Goal: Check status: Check status

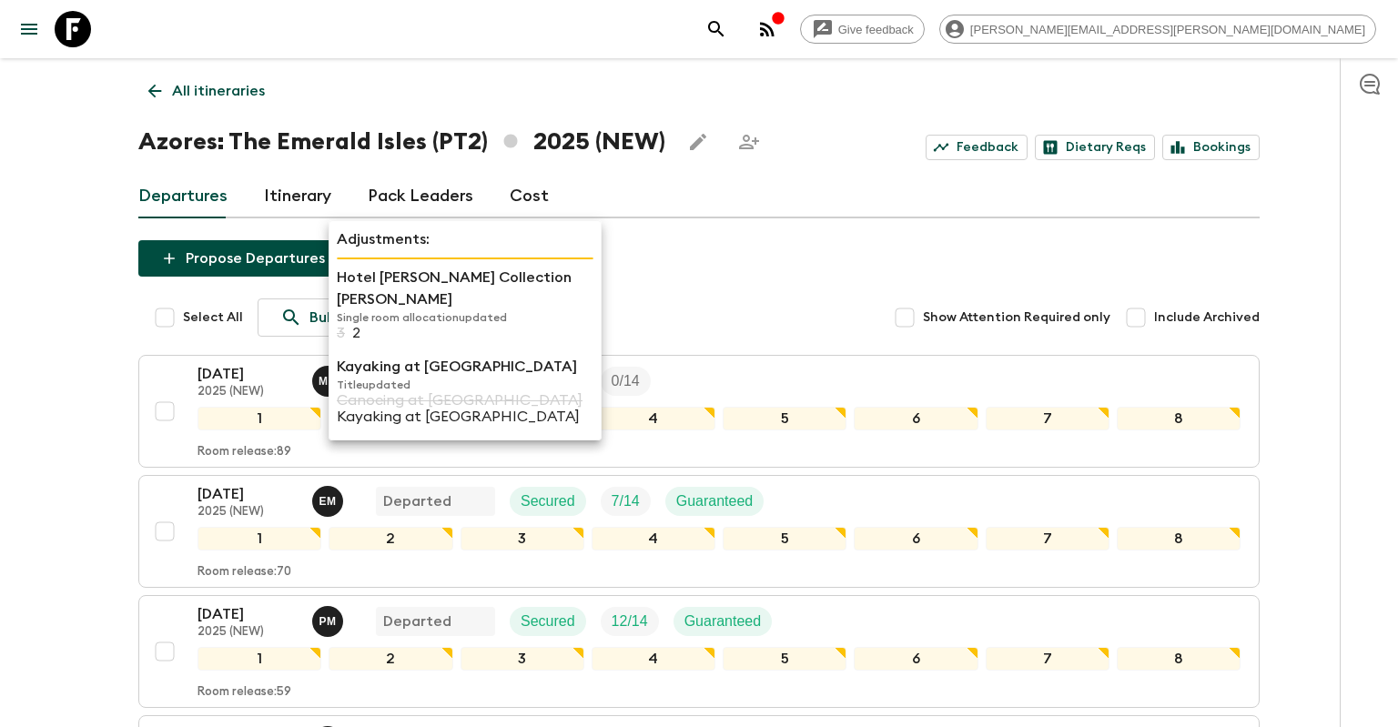
scroll to position [448, 0]
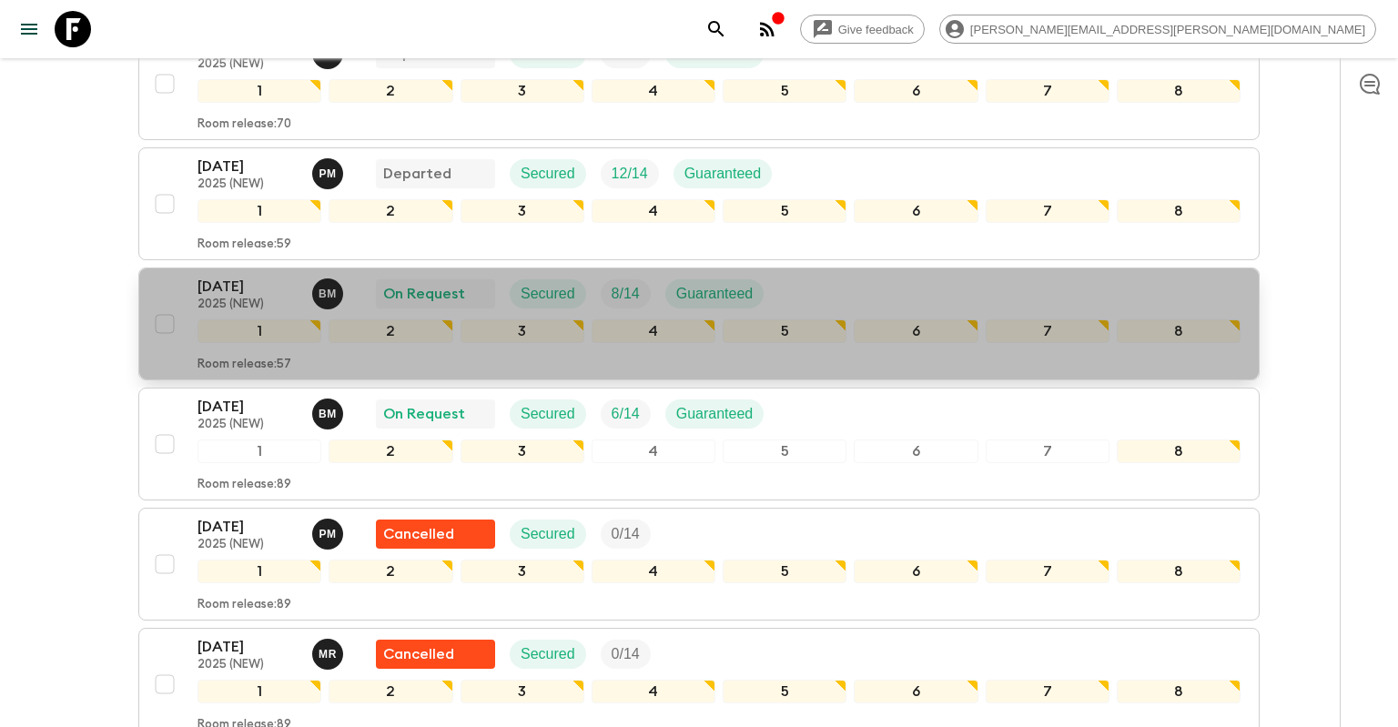
click at [224, 298] on p "2025 (NEW)" at bounding box center [247, 305] width 100 height 15
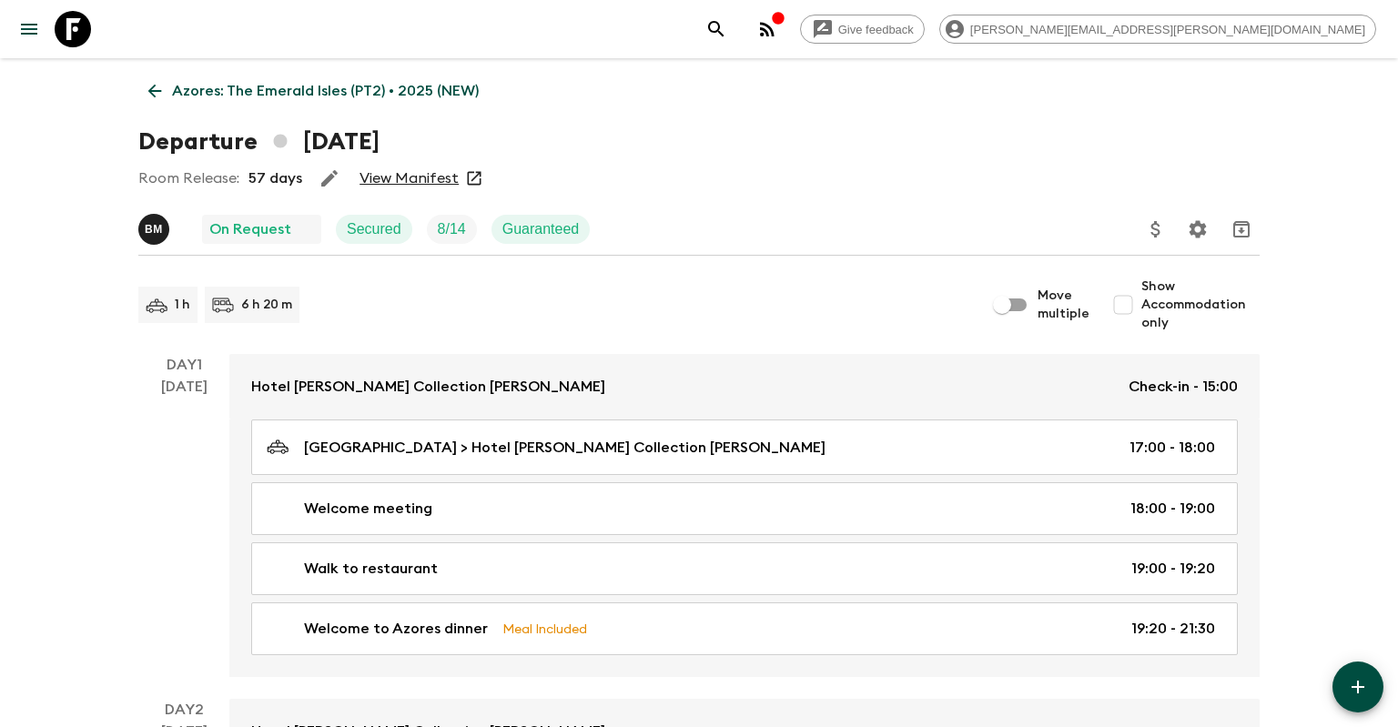
click at [407, 180] on link "View Manifest" at bounding box center [408, 178] width 99 height 18
click at [199, 90] on p "Azores: The Emerald Isles (PT2) • 2025 (NEW)" at bounding box center [325, 91] width 307 height 22
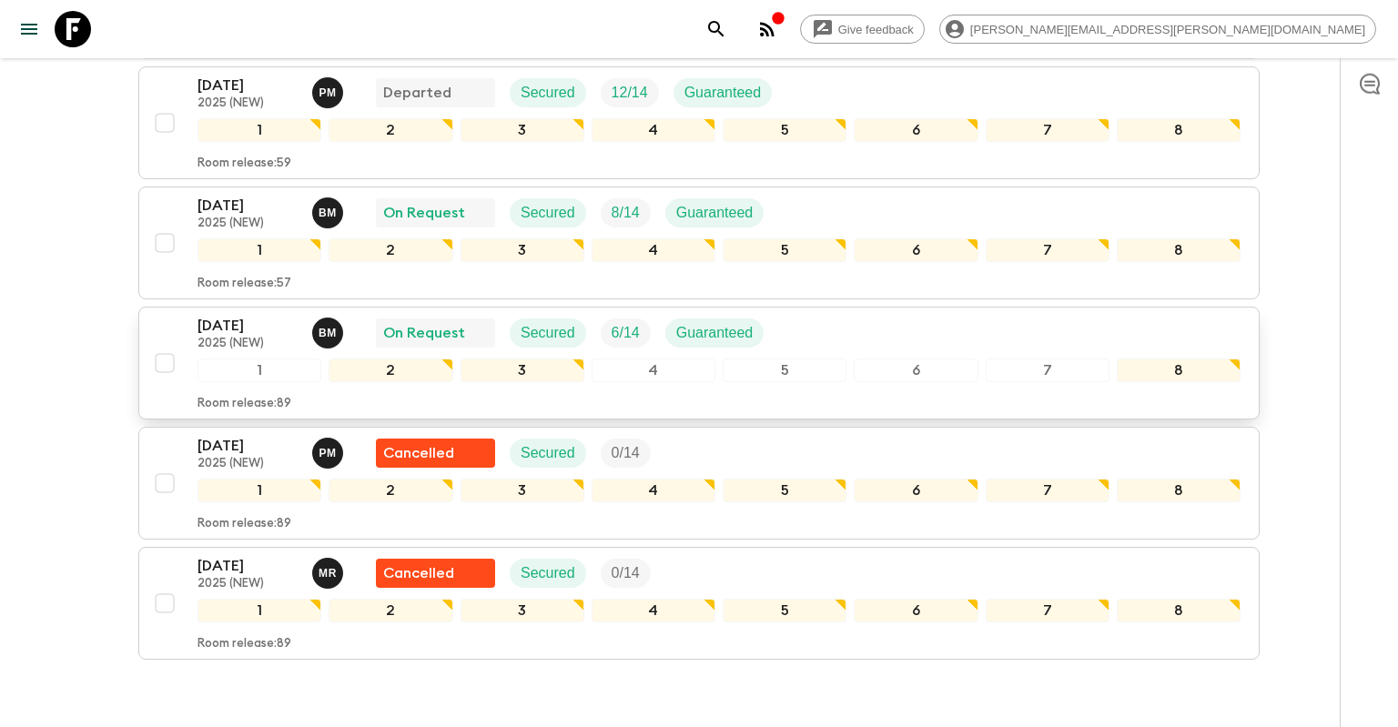
scroll to position [481, 0]
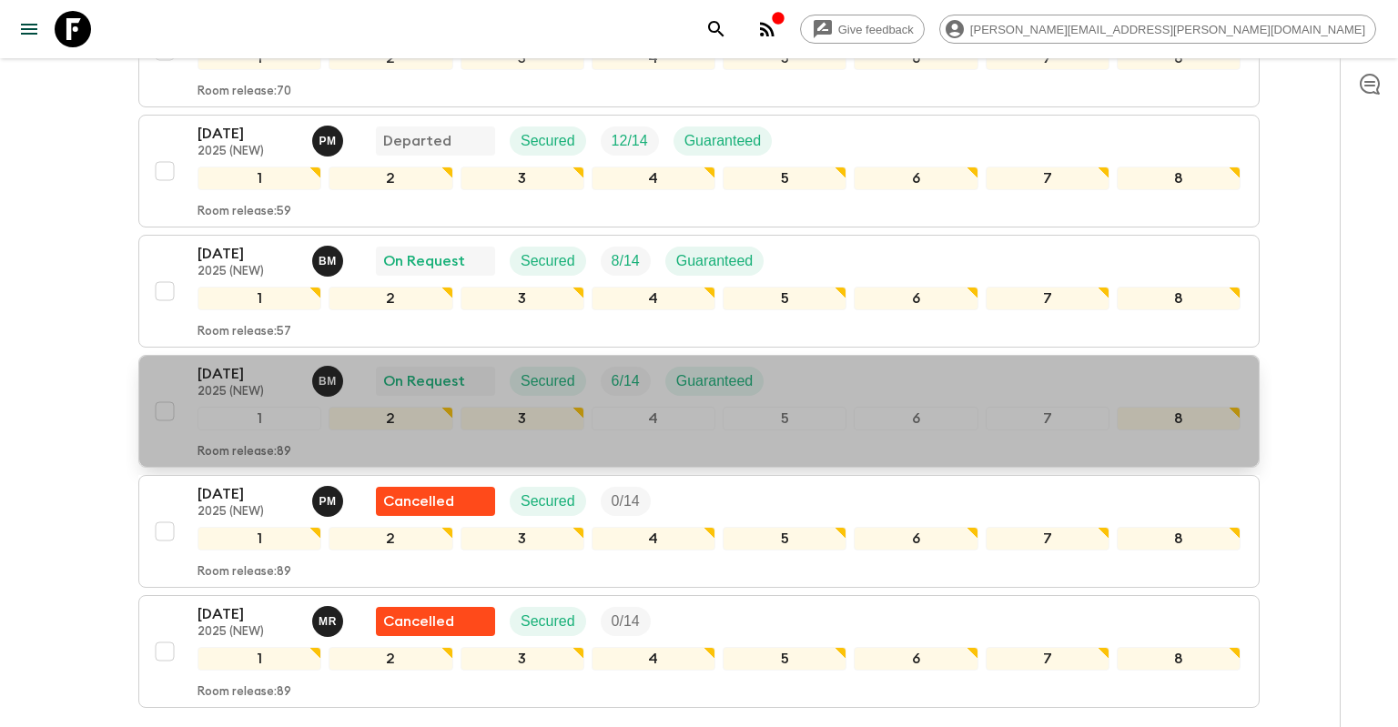
click at [825, 380] on div "[DATE] 2025 (NEW) B M On Request Secured 6 / 14 Guaranteed" at bounding box center [718, 381] width 1043 height 36
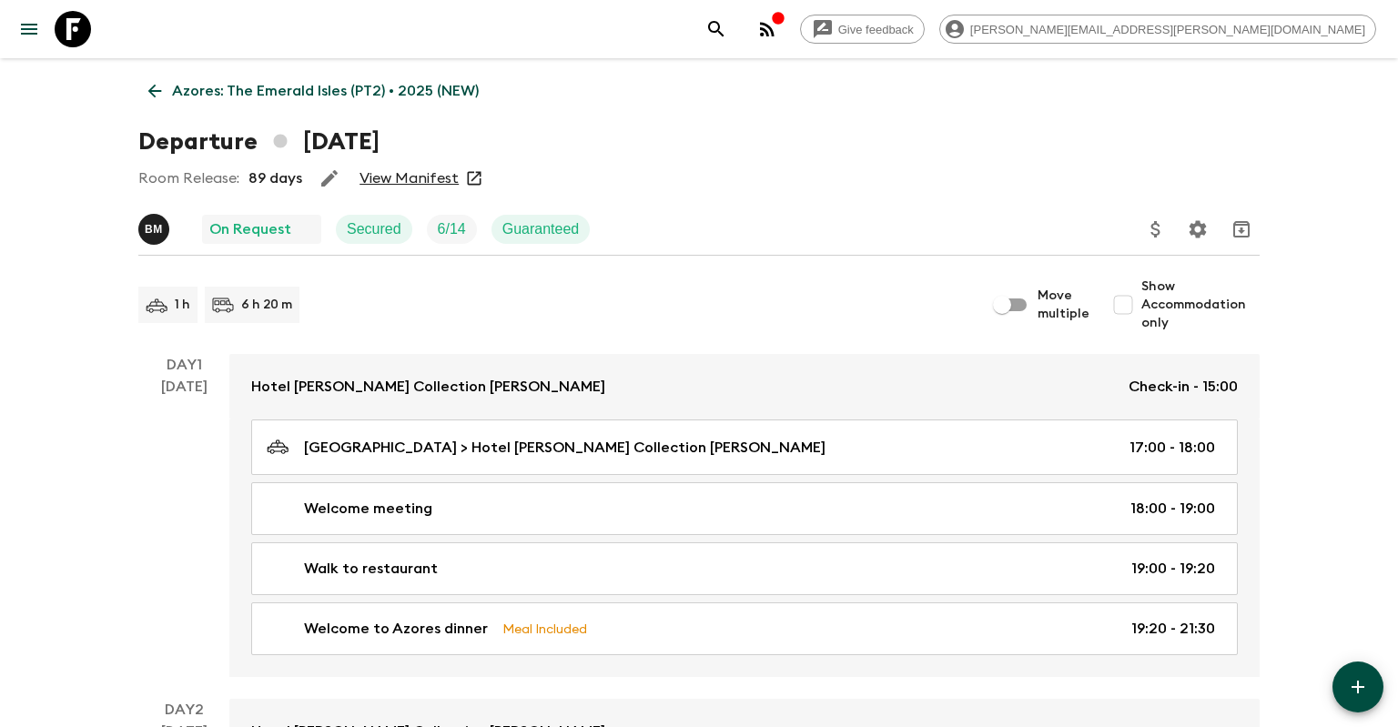
click at [432, 176] on link "View Manifest" at bounding box center [408, 178] width 99 height 18
